Goal: Obtain resource: Download file/media

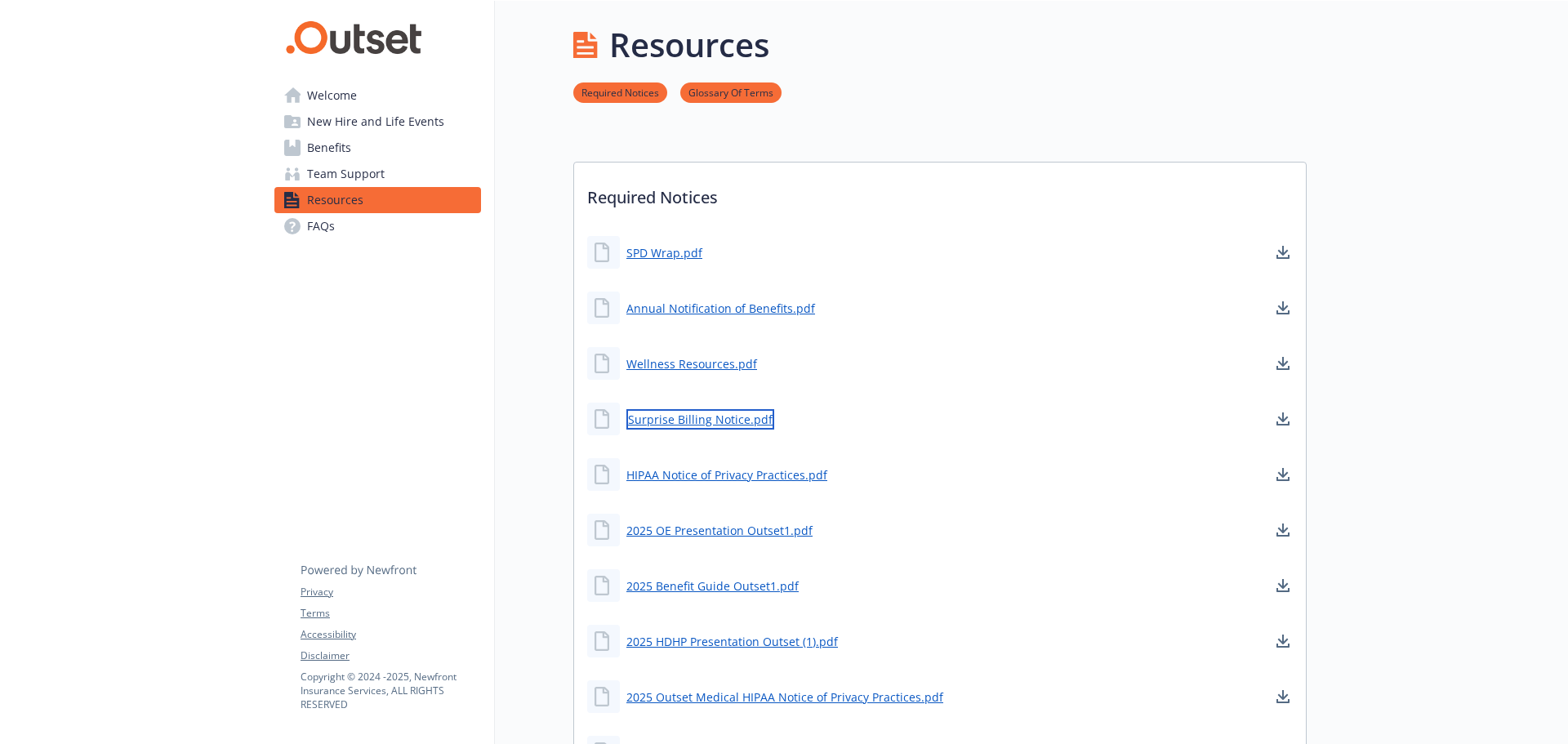
click at [712, 418] on link "Surprise Billing Notice.pdf" at bounding box center [700, 419] width 147 height 20
click at [712, 580] on link "2025 Benefit Guide Outset1.pdf" at bounding box center [714, 586] width 176 height 20
click at [657, 250] on link "SPD Wrap.pdf" at bounding box center [666, 253] width 79 height 20
